Goal: Information Seeking & Learning: Learn about a topic

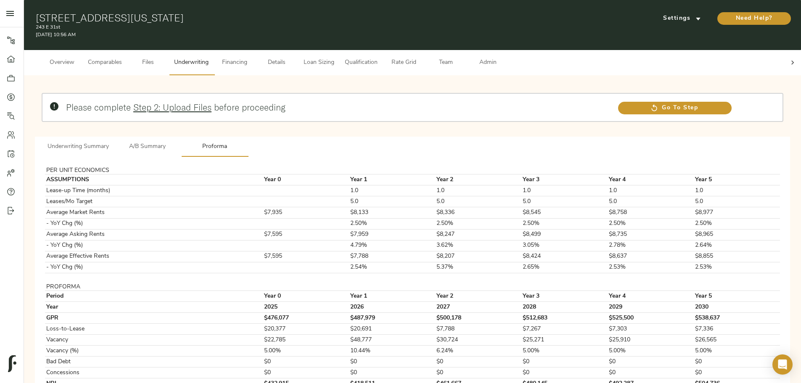
drag, startPoint x: 121, startPoint y: 236, endPoint x: 161, endPoint y: 196, distance: 56.8
click at [121, 235] on div "Please complete Step 2: Upload Files before proceeding Go To Step Underwriting …" at bounding box center [412, 264] width 763 height 365
click at [176, 142] on span "A/B Summary" at bounding box center [147, 147] width 57 height 11
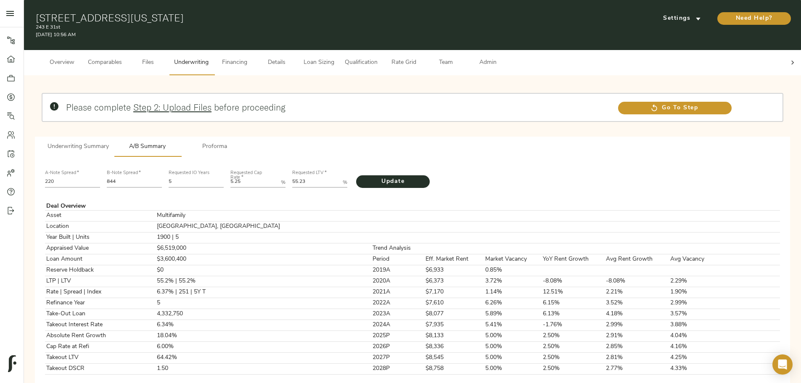
click at [293, 58] on span "Details" at bounding box center [277, 63] width 32 height 11
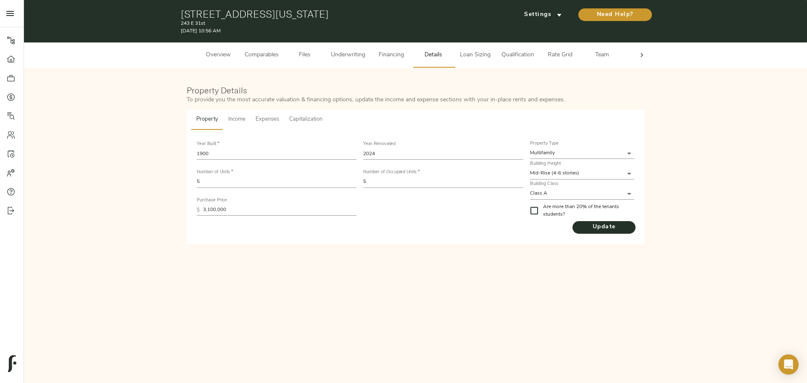
click at [305, 127] on button "Capitalization" at bounding box center [305, 120] width 43 height 20
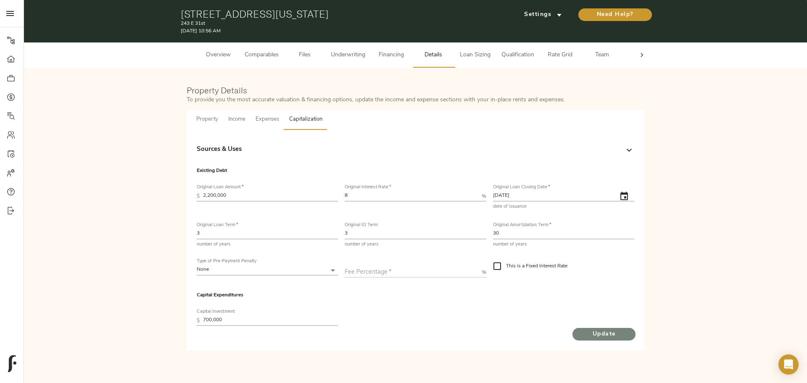
click at [599, 335] on span "Update" at bounding box center [604, 334] width 46 height 11
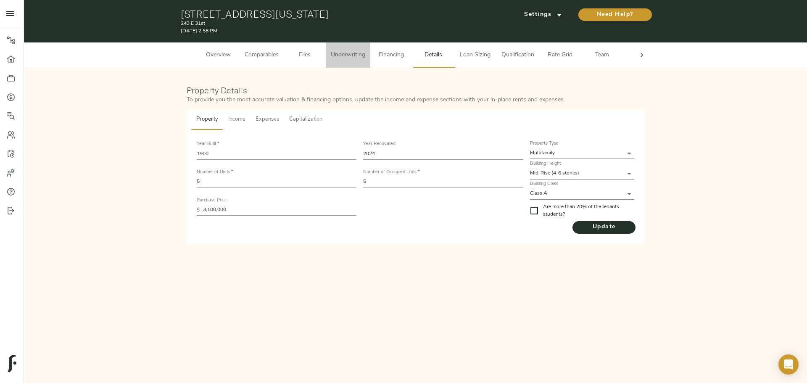
click at [352, 54] on span "Underwriting" at bounding box center [348, 55] width 34 height 11
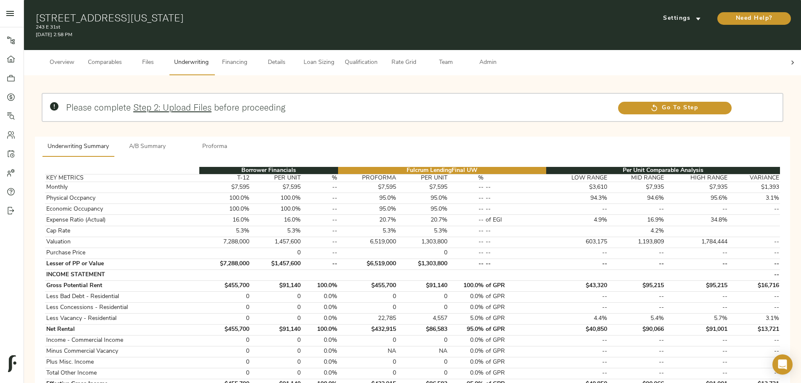
click at [298, 107] on div "Please complete Step 2: Upload Files before proceeding" at bounding box center [338, 107] width 550 height 17
click at [303, 160] on div "Borrower Financials Fulcrum Lending Final UW Per Unit Comparable Analysis KEY M…" at bounding box center [412, 349] width 748 height 379
click at [181, 142] on button "A/B Summary" at bounding box center [147, 147] width 67 height 20
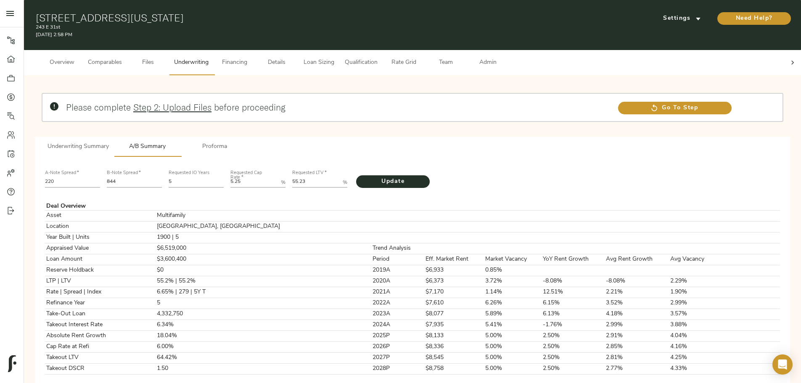
click at [784, 55] on div at bounding box center [792, 62] width 17 height 25
click at [109, 142] on span "Underwriting Summary" at bounding box center [78, 147] width 61 height 11
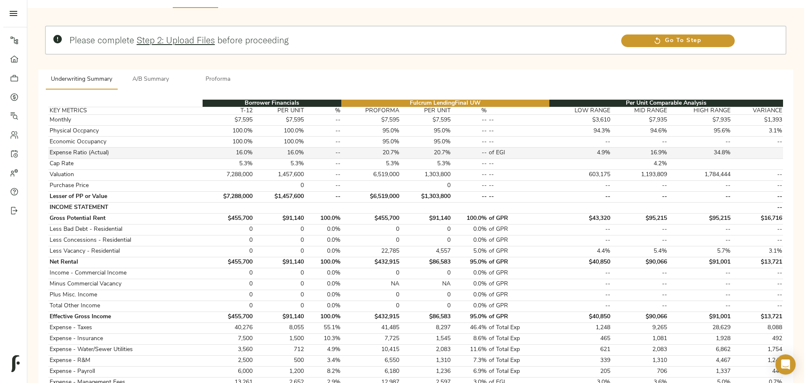
scroll to position [0, 0]
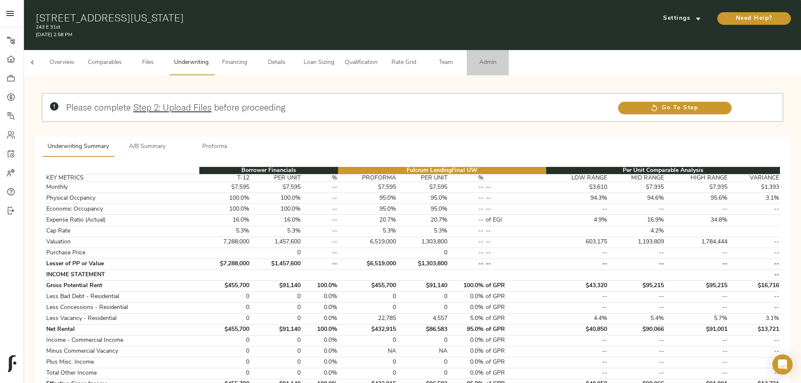
click at [504, 58] on span "Admin" at bounding box center [488, 63] width 32 height 11
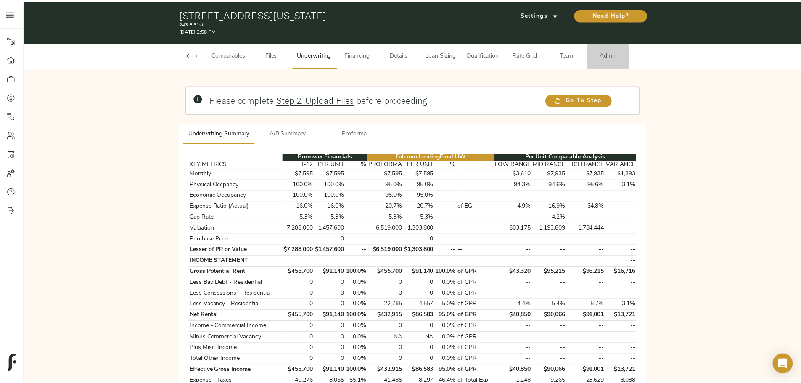
scroll to position [0, 33]
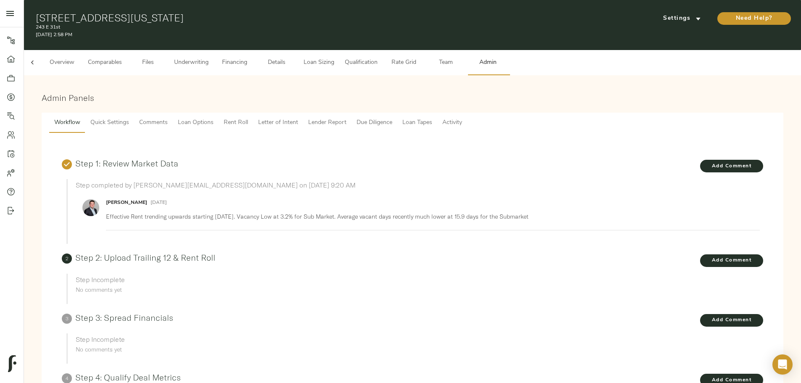
click at [346, 118] on span "Lender Report" at bounding box center [327, 123] width 38 height 11
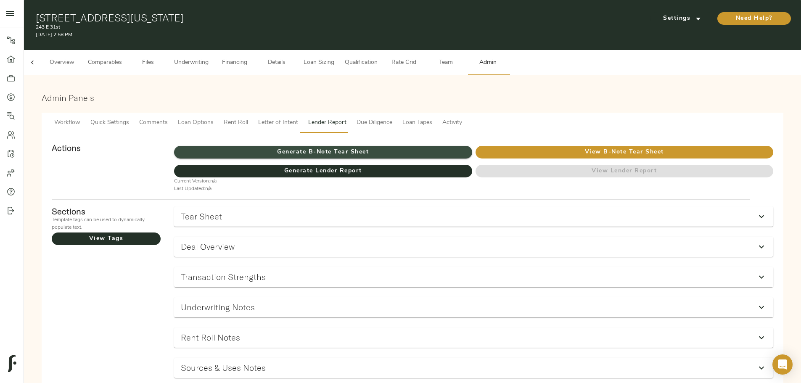
click at [396, 147] on span "Generate B-Note Tear Sheet" at bounding box center [323, 152] width 298 height 11
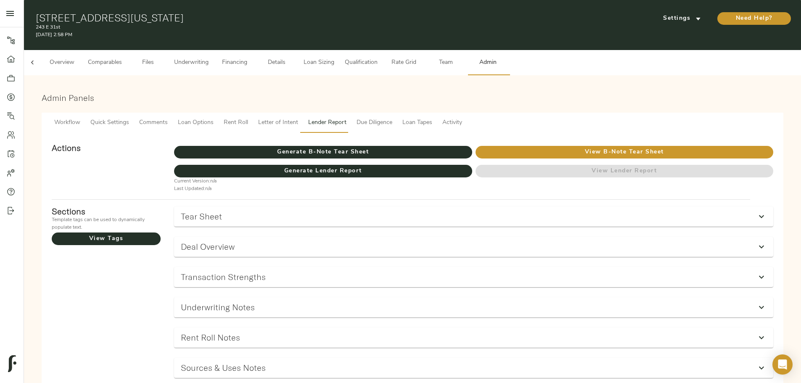
click at [37, 58] on icon at bounding box center [32, 62] width 8 height 8
click at [78, 58] on span "Overview" at bounding box center [62, 63] width 32 height 11
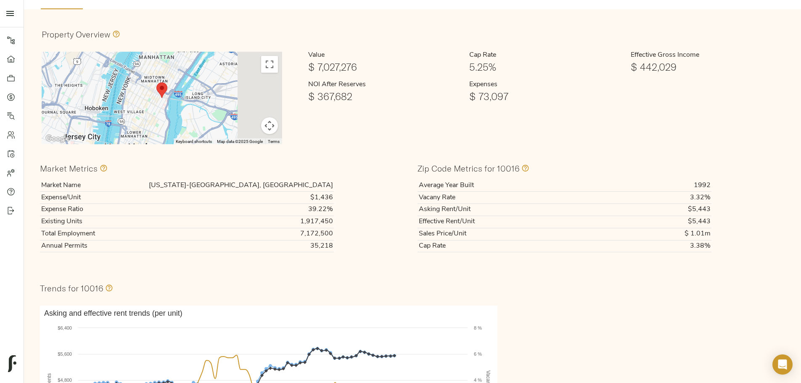
scroll to position [168, 0]
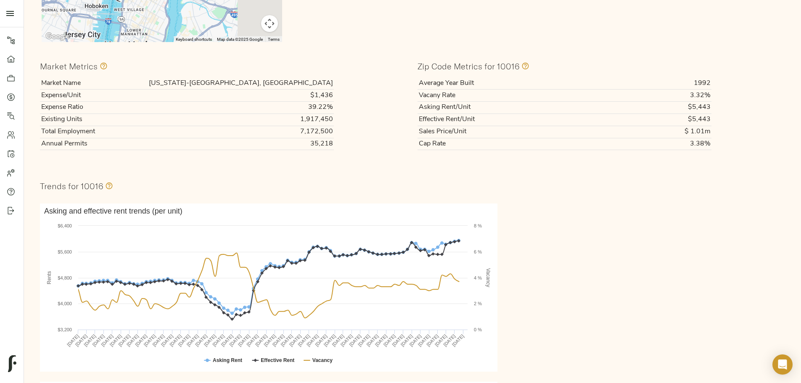
click at [328, 77] on td "New York-White Plains, NY" at bounding box center [221, 83] width 226 height 12
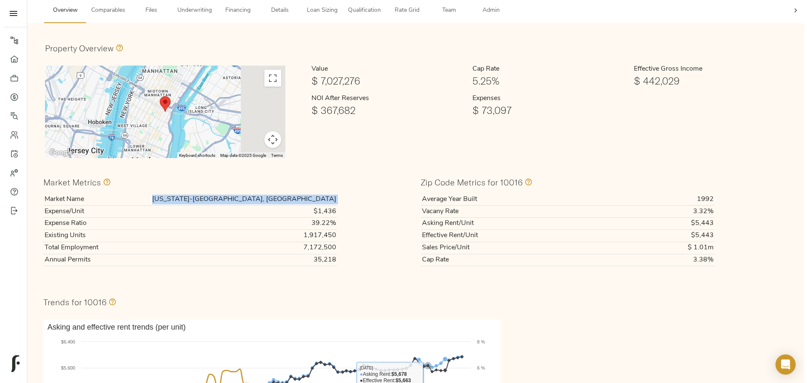
scroll to position [0, 0]
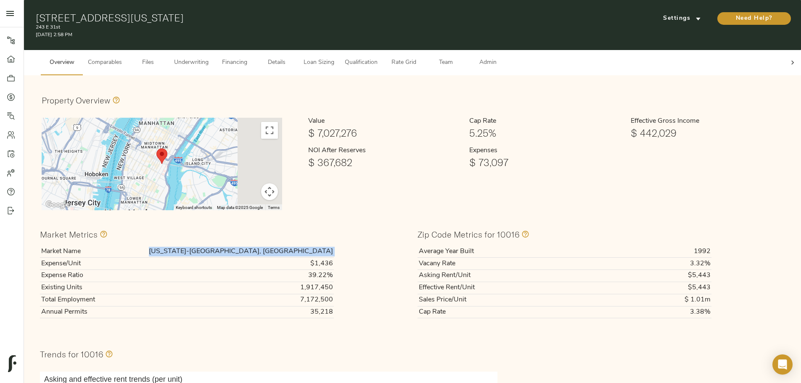
click at [208, 58] on span "Underwriting" at bounding box center [191, 63] width 34 height 11
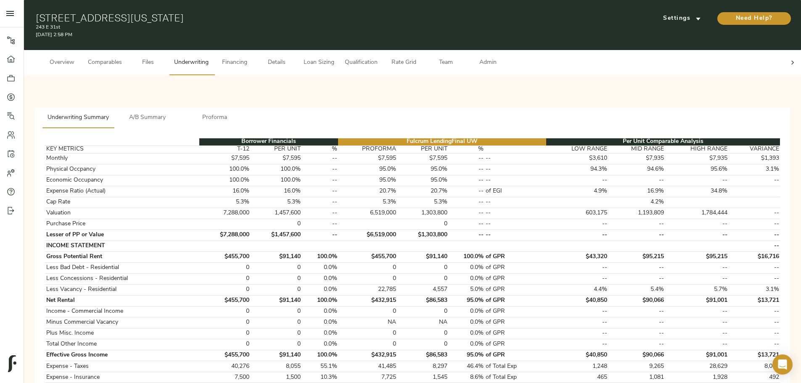
click at [122, 58] on span "Comparables" at bounding box center [105, 63] width 34 height 11
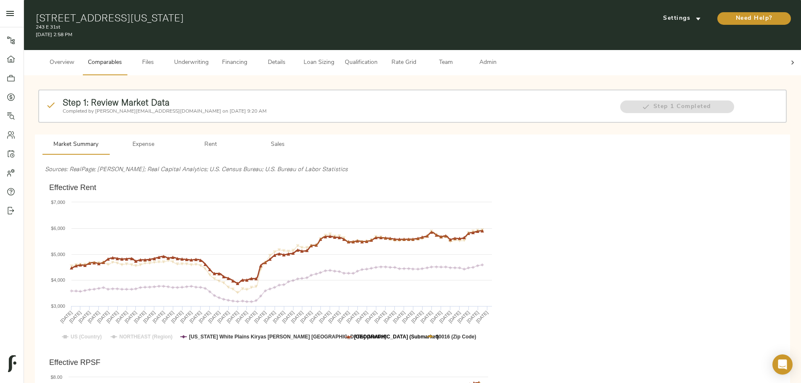
drag, startPoint x: 495, startPoint y: 324, endPoint x: 520, endPoint y: 324, distance: 25.2
click at [496, 324] on icon "Created with Highcharts 10.3.3 Effective Rent US (Country) NORTHEAST (Region) N…" at bounding box center [270, 264] width 451 height 168
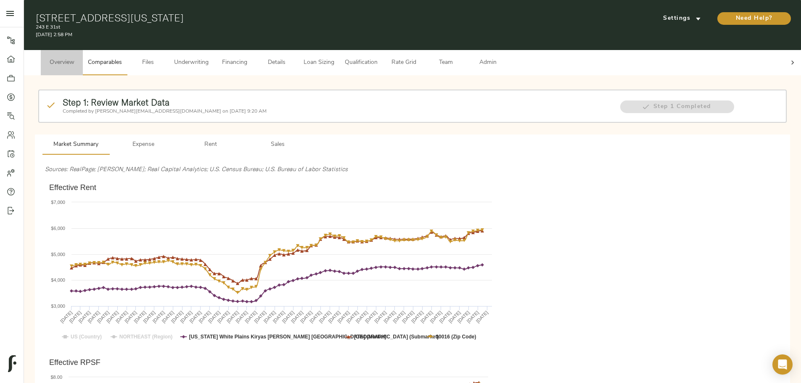
click at [83, 61] on button "Overview" at bounding box center [62, 62] width 42 height 25
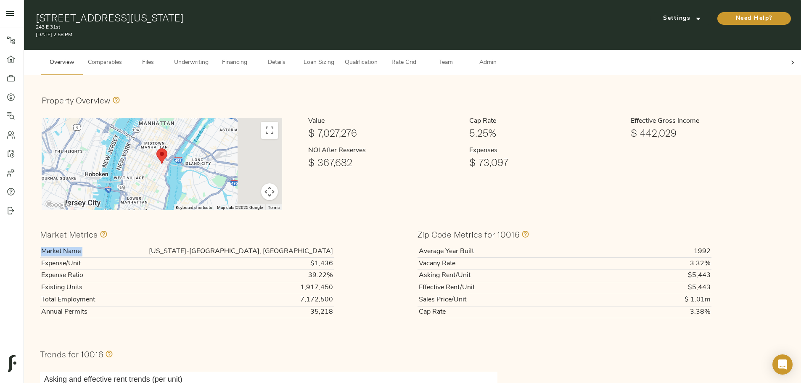
drag, startPoint x: 278, startPoint y: 240, endPoint x: 368, endPoint y: 238, distance: 89.6
click at [368, 245] on div "Market Name New York-White Plains, NY Expense/Unit $1,436 Expense Ratio 39.22% …" at bounding box center [223, 281] width 367 height 73
click at [334, 245] on td "New York-White Plains, NY" at bounding box center [221, 251] width 226 height 12
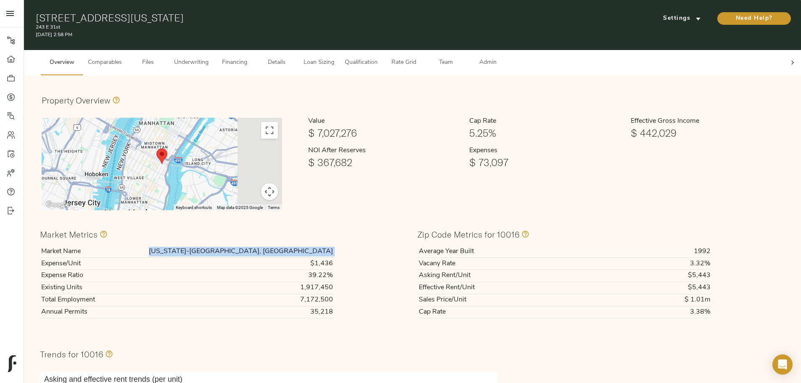
click at [334, 245] on td "New York-White Plains, NY" at bounding box center [221, 251] width 226 height 12
copy td "New York-White Plains, NY"
click at [293, 58] on span "Details" at bounding box center [277, 63] width 32 height 11
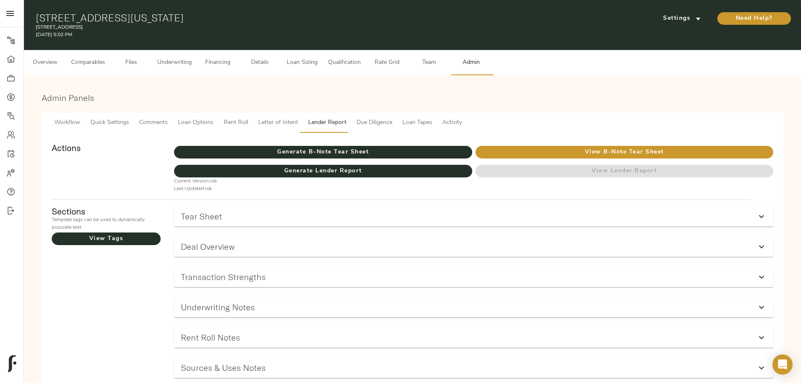
click at [403, 58] on span "Rate Grid" at bounding box center [387, 63] width 32 height 11
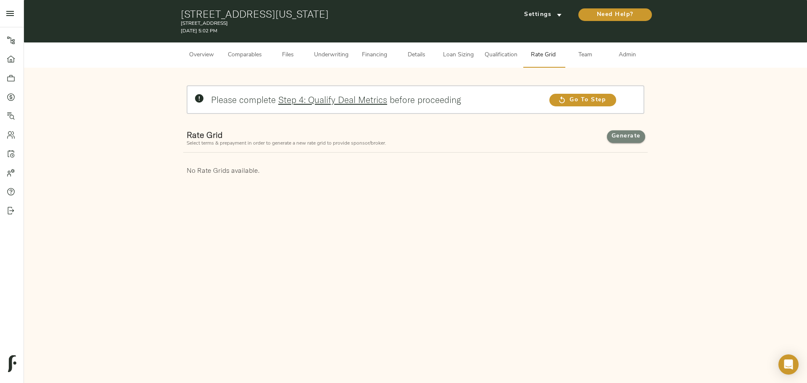
click at [633, 138] on span "Generate" at bounding box center [625, 136] width 21 height 11
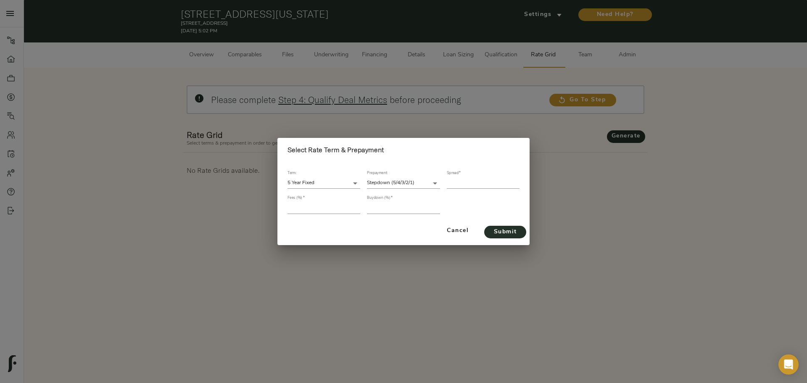
click at [451, 181] on input "number" at bounding box center [483, 182] width 73 height 11
type input "321"
click at [328, 209] on input "number" at bounding box center [324, 207] width 73 height 11
type input "1"
click at [390, 212] on input "number" at bounding box center [403, 207] width 73 height 11
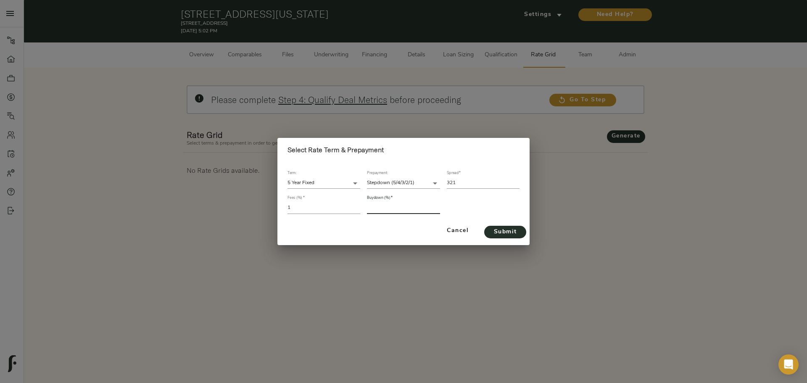
type input "4"
type input "3"
click at [505, 225] on div "Cancel Submit" at bounding box center [403, 231] width 252 height 28
click at [505, 227] on span "Submit" at bounding box center [505, 232] width 25 height 11
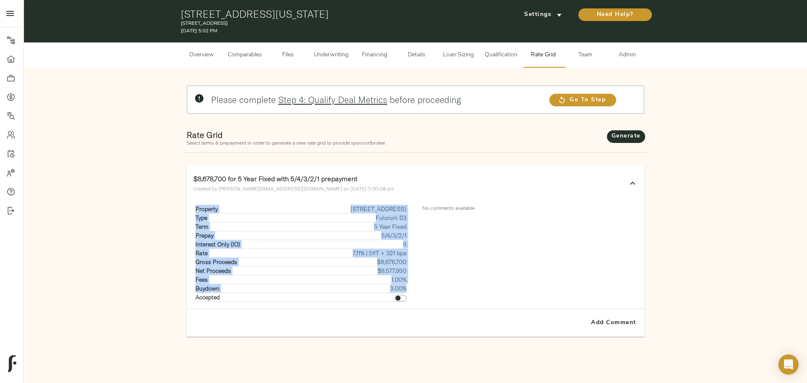
drag, startPoint x: 195, startPoint y: 211, endPoint x: 406, endPoint y: 286, distance: 224.6
click at [406, 286] on div "Property [STREET_ADDRESS] Type Fulcrum S3 Term 5 Year Fixed Prepay 5/4/3/2/1 In…" at bounding box center [301, 253] width 216 height 97
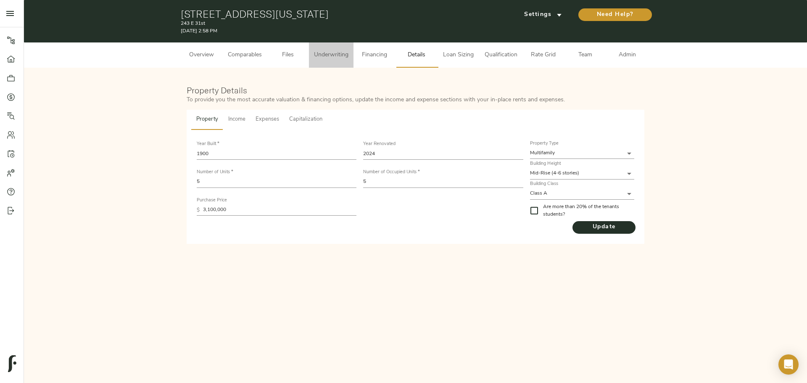
click at [338, 56] on span "Underwriting" at bounding box center [331, 55] width 34 height 11
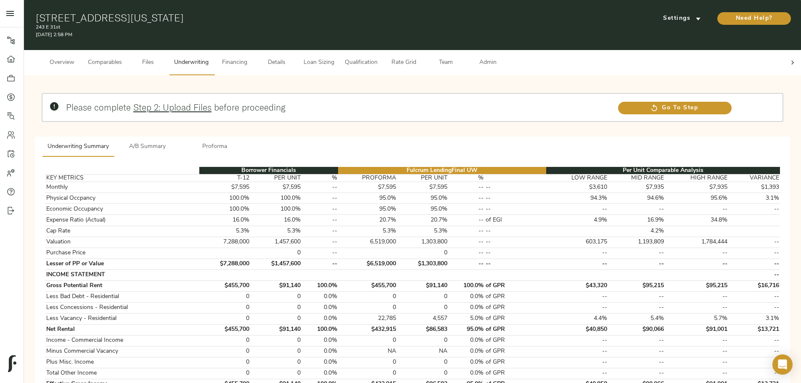
click at [293, 58] on span "Details" at bounding box center [277, 63] width 32 height 11
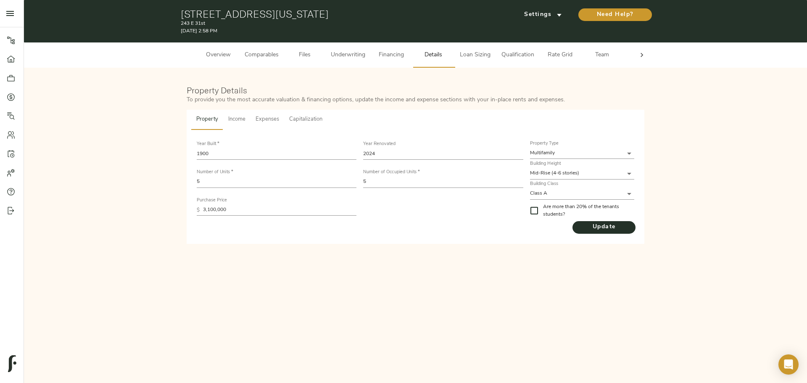
click at [309, 120] on span "Capitalization" at bounding box center [305, 120] width 33 height 10
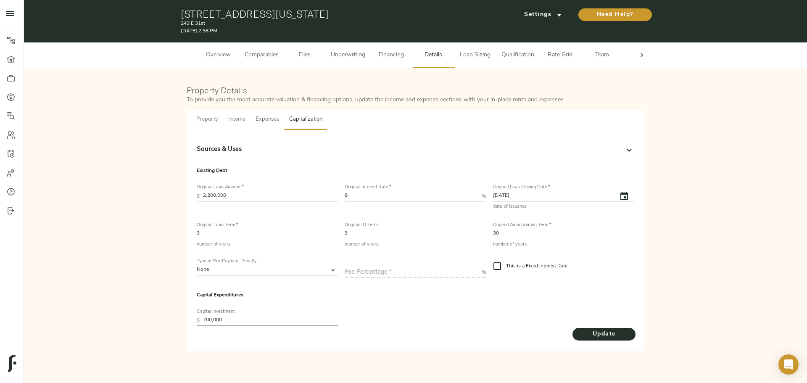
click at [257, 148] on div "Sources & Uses" at bounding box center [408, 150] width 422 height 10
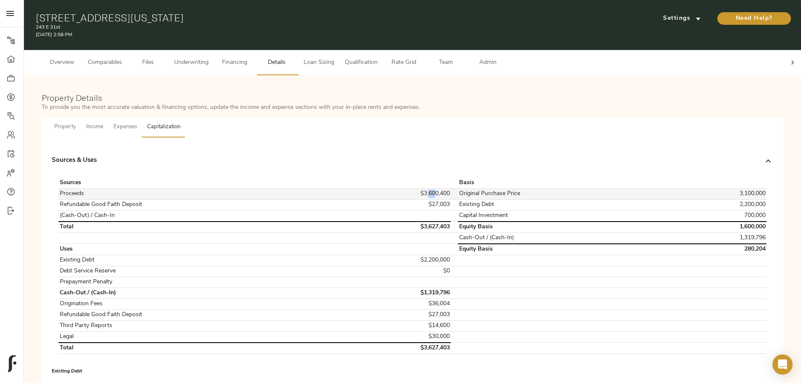
drag, startPoint x: 412, startPoint y: 186, endPoint x: 417, endPoint y: 186, distance: 5.0
click at [417, 188] on td "$3,600,400" at bounding box center [397, 193] width 107 height 11
click at [408, 188] on td "$3,600,400" at bounding box center [397, 193] width 107 height 11
drag, startPoint x: 404, startPoint y: 186, endPoint x: 433, endPoint y: 186, distance: 29.8
click at [433, 188] on td "$3,600,400" at bounding box center [397, 193] width 107 height 11
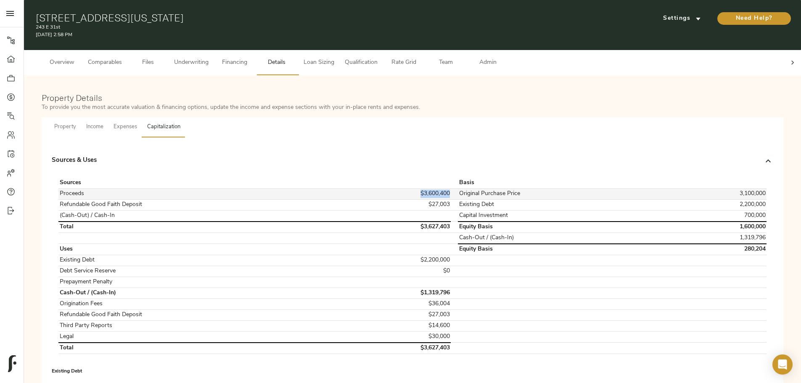
copy td "$3,600,400"
click at [297, 222] on td "Total" at bounding box center [201, 227] width 286 height 11
drag, startPoint x: 402, startPoint y: 219, endPoint x: 438, endPoint y: 219, distance: 35.3
click at [438, 222] on tr "Total $3,627,403 Equity Basis 1,600,000" at bounding box center [412, 227] width 708 height 11
drag, startPoint x: 409, startPoint y: 195, endPoint x: 434, endPoint y: 198, distance: 25.4
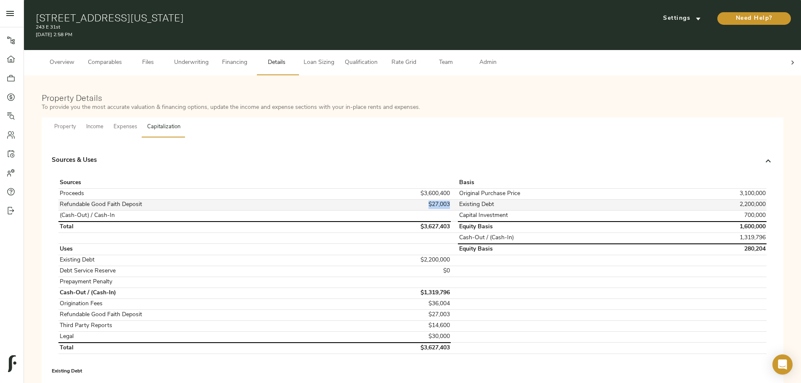
click at [434, 199] on td "$27,003" at bounding box center [397, 204] width 107 height 11
copy td "$27,003"
click at [428, 199] on td "$27,003" at bounding box center [397, 204] width 107 height 11
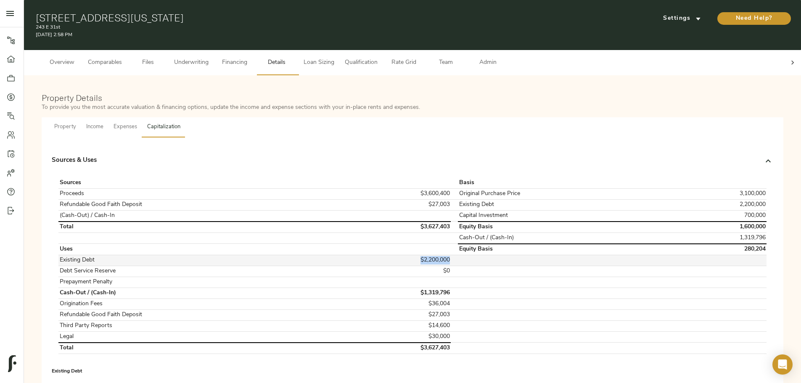
drag, startPoint x: 404, startPoint y: 253, endPoint x: 438, endPoint y: 257, distance: 34.7
click at [438, 257] on tr "Existing Debt $2,200,000" at bounding box center [412, 260] width 708 height 11
copy td "$2,200,000"
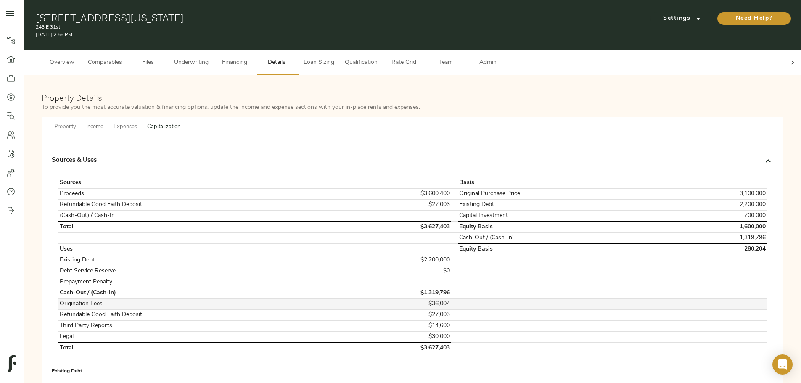
click at [424, 298] on td "$36,004" at bounding box center [397, 303] width 107 height 11
copy td "$36,004"
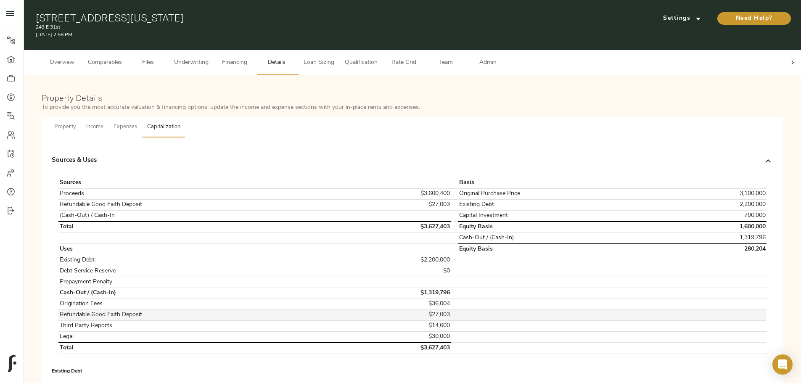
click at [425, 309] on td "$27,003" at bounding box center [397, 314] width 107 height 11
copy td "$27,003"
click at [420, 320] on td "$14,600" at bounding box center [397, 325] width 107 height 11
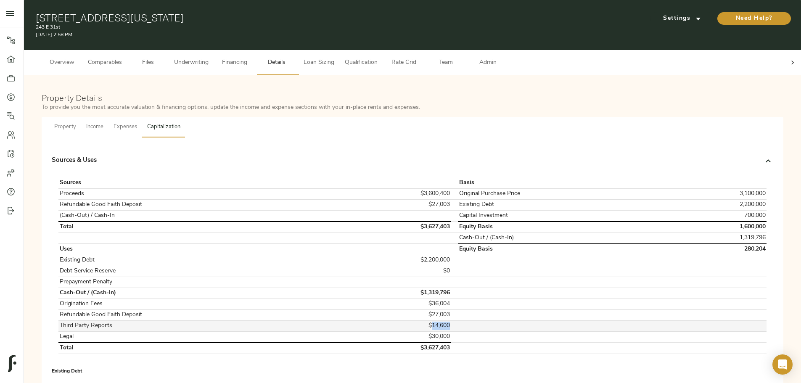
click at [420, 320] on td "$14,600" at bounding box center [397, 325] width 107 height 11
copy td "$14,600"
click at [426, 331] on td "$30,000" at bounding box center [397, 336] width 107 height 11
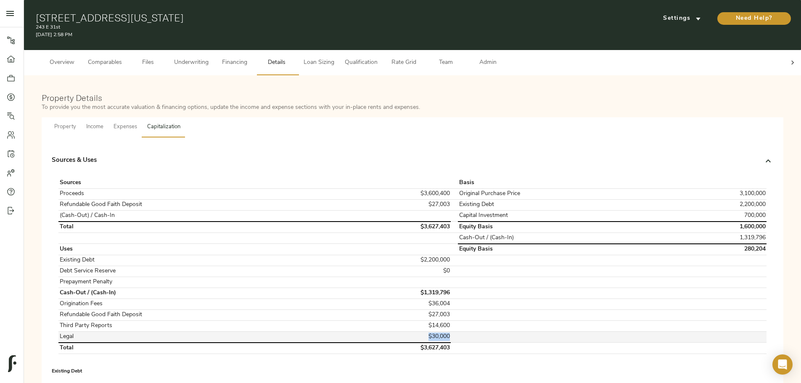
click at [426, 331] on td "$30,000" at bounding box center [397, 336] width 107 height 11
copy td "$30,000"
click at [223, 288] on td "Cash-Out / (Cash-In)" at bounding box center [201, 293] width 286 height 11
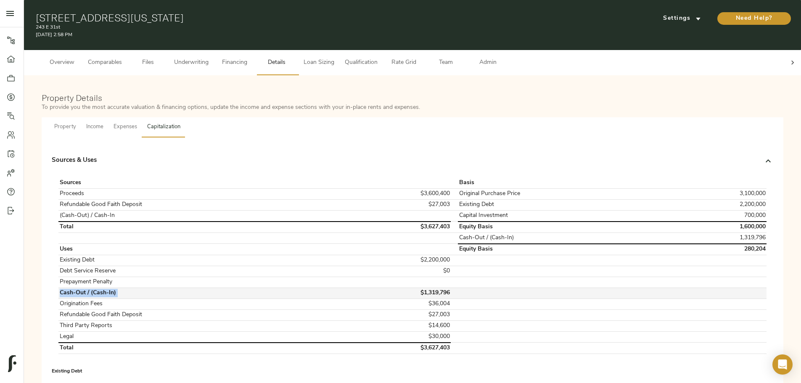
click at [223, 288] on td "Cash-Out / (Cash-In)" at bounding box center [201, 293] width 286 height 11
copy td "Cash-Out / (Cash-In)"
click at [414, 288] on td "$1,319,796" at bounding box center [397, 293] width 107 height 11
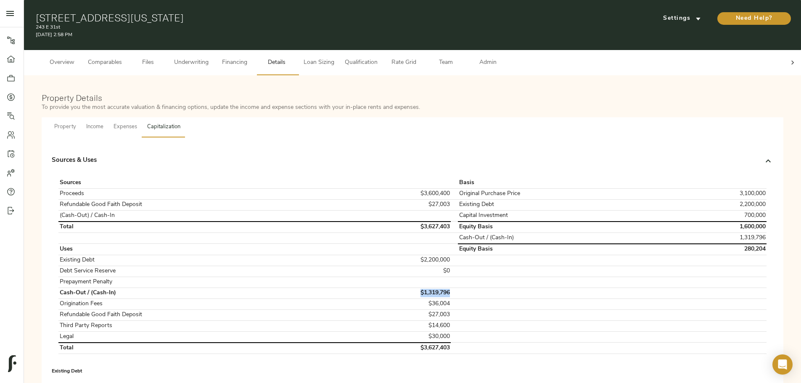
copy td "$1,319,796"
click at [671, 188] on td "3,100,000" at bounding box center [718, 193] width 95 height 11
copy td "3,100,000"
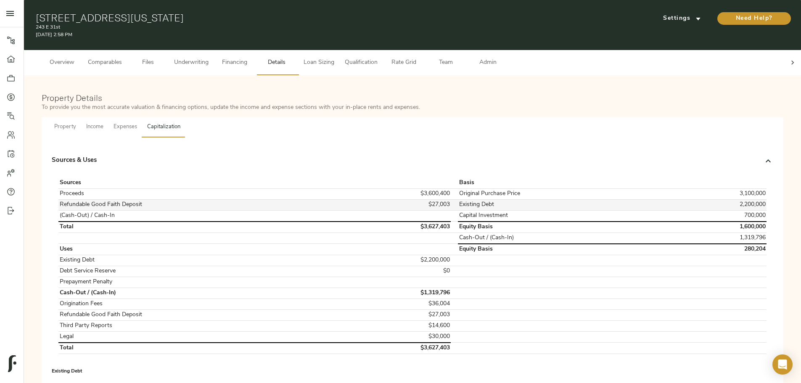
click at [671, 199] on td "2,200,000" at bounding box center [718, 204] width 95 height 11
click at [671, 210] on td "700,000" at bounding box center [718, 215] width 95 height 11
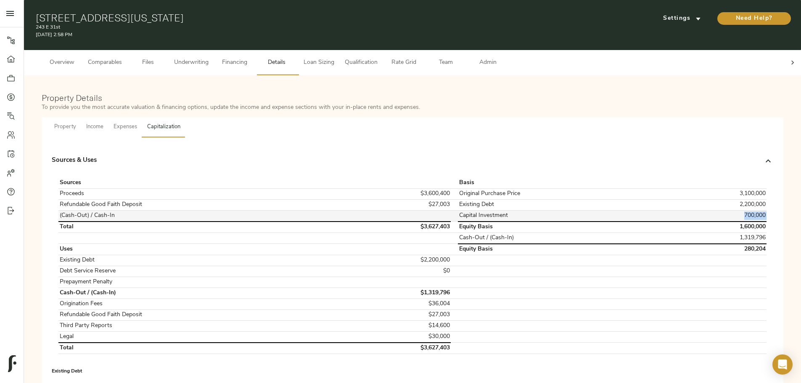
click at [671, 210] on td "700,000" at bounding box center [718, 215] width 95 height 11
click at [671, 222] on td "1,600,000" at bounding box center [718, 227] width 95 height 11
click at [671, 232] on td "1,319,796" at bounding box center [718, 237] width 95 height 11
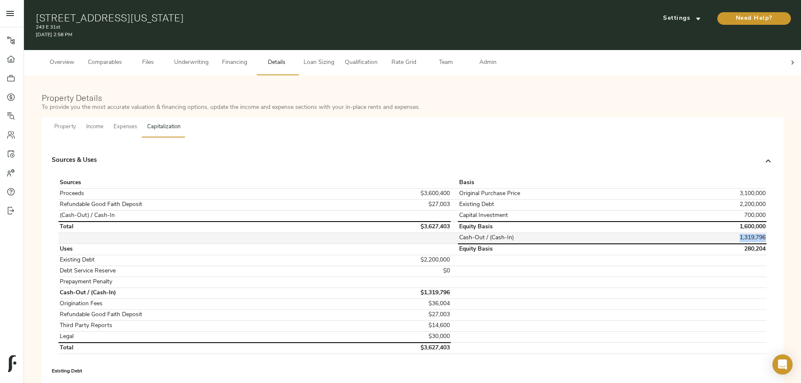
click at [671, 232] on td "1,319,796" at bounding box center [718, 237] width 95 height 11
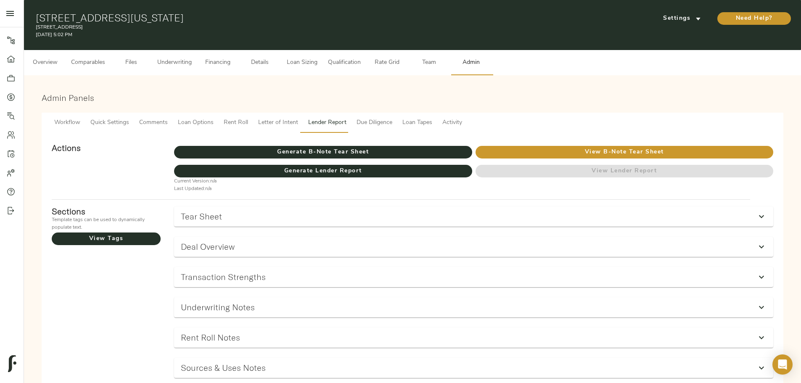
click at [403, 58] on span "Rate Grid" at bounding box center [387, 63] width 32 height 11
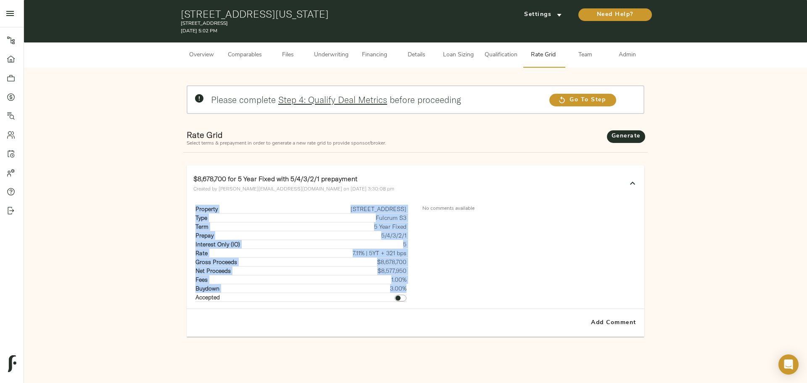
drag, startPoint x: 194, startPoint y: 207, endPoint x: 406, endPoint y: 288, distance: 227.1
click at [406, 288] on div "Property [STREET_ADDRESS] Type Fulcrum S3 Term 5 Year Fixed Prepay 5/4/3/2/1 In…" at bounding box center [301, 253] width 216 height 97
copy tbody "Property [STREET_ADDRESS] Type Fulcrum S3 Term 5 Year Fixed Prepay 5/4/3/2/1 In…"
click at [344, 58] on span "Underwriting" at bounding box center [331, 55] width 34 height 11
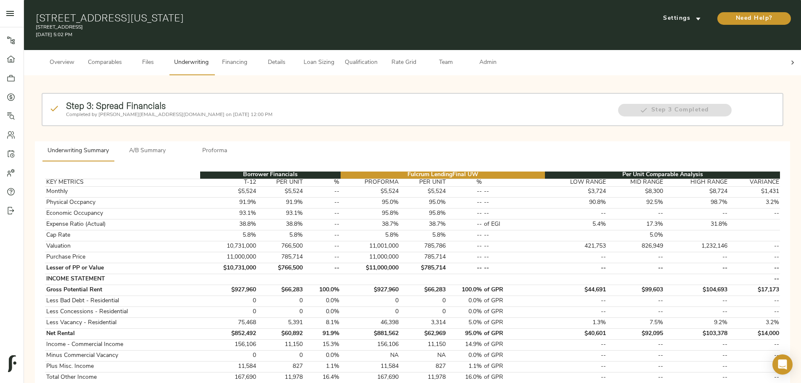
click at [176, 146] on span "A/B Summary" at bounding box center [147, 151] width 57 height 11
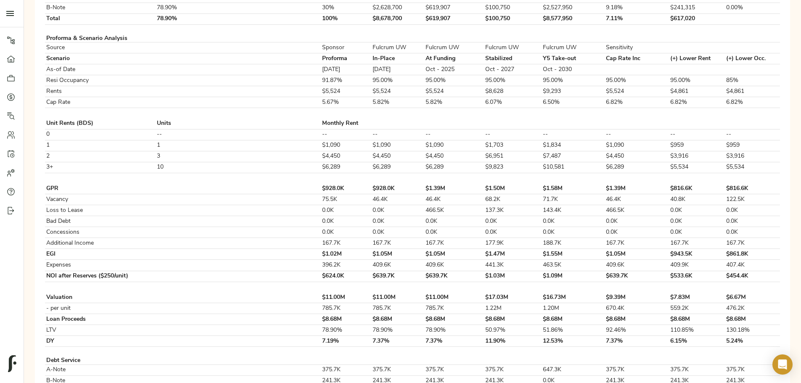
scroll to position [324, 0]
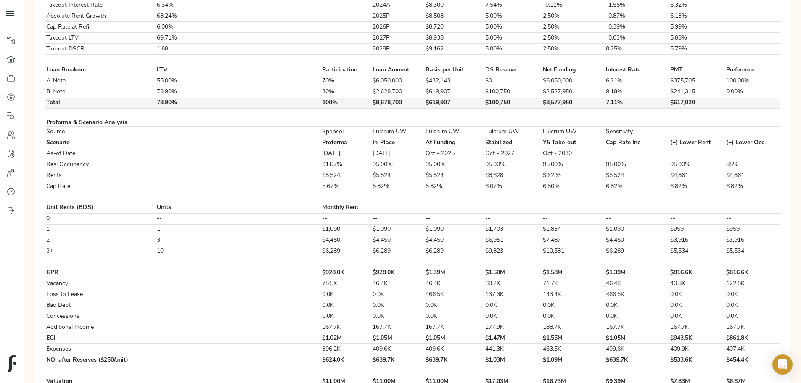
click at [484, 108] on td "$100,750" at bounding box center [513, 103] width 58 height 11
copy td "$100,750"
drag, startPoint x: 134, startPoint y: 58, endPoint x: 139, endPoint y: 47, distance: 12.8
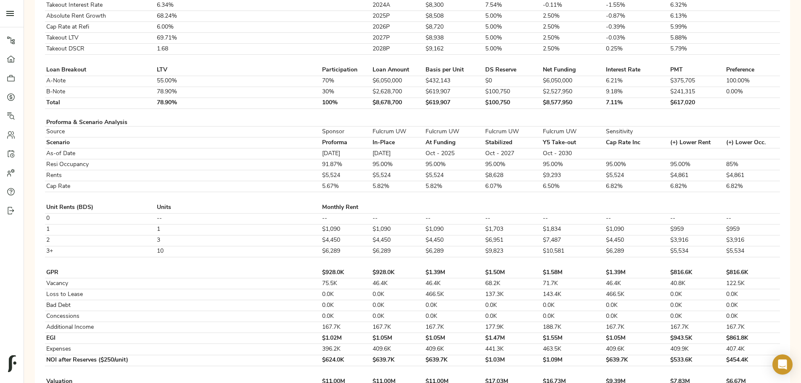
click at [138, 50] on div "Step 3: Spread Financials Completed by [PERSON_NAME][EMAIL_ADDRESS][DOMAIN_NAME…" at bounding box center [412, 188] width 763 height 860
